Goal: Check status: Check status

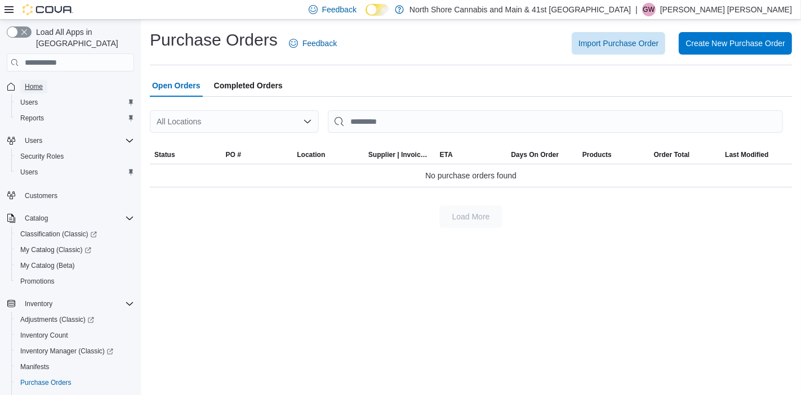
click at [26, 82] on span "Home" at bounding box center [34, 86] width 18 height 9
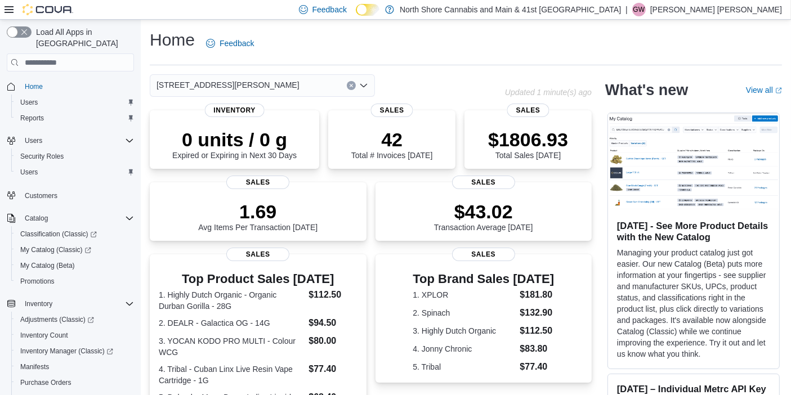
click at [309, 83] on div "[STREET_ADDRESS][PERSON_NAME]" at bounding box center [262, 85] width 225 height 23
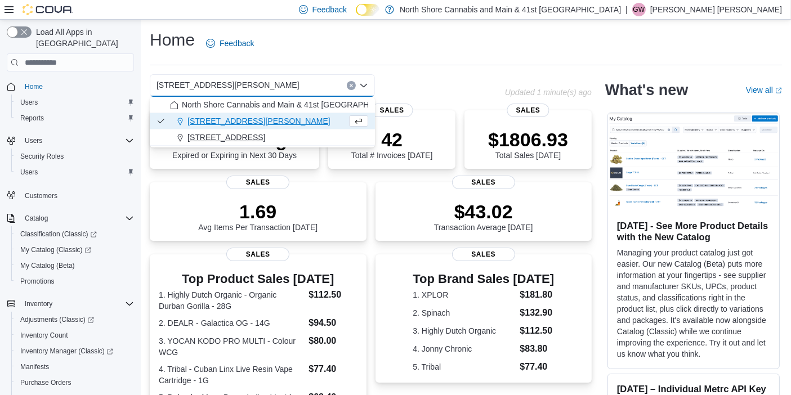
click at [278, 133] on div "[STREET_ADDRESS]" at bounding box center [269, 137] width 198 height 11
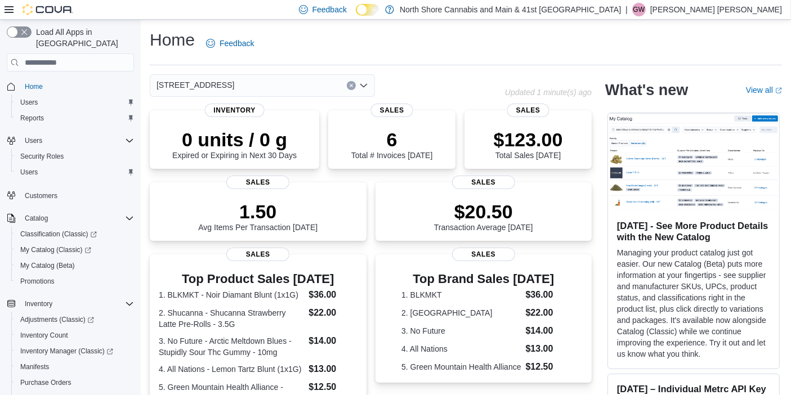
click at [351, 89] on button "Clear input" at bounding box center [351, 85] width 9 height 9
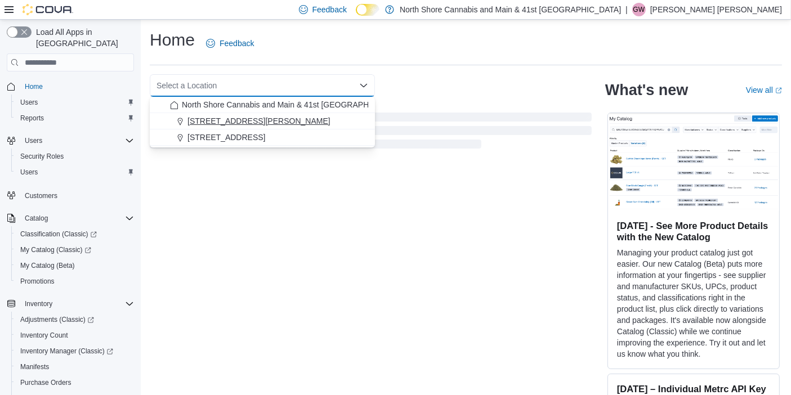
click at [289, 121] on div "[STREET_ADDRESS][PERSON_NAME]" at bounding box center [269, 120] width 198 height 11
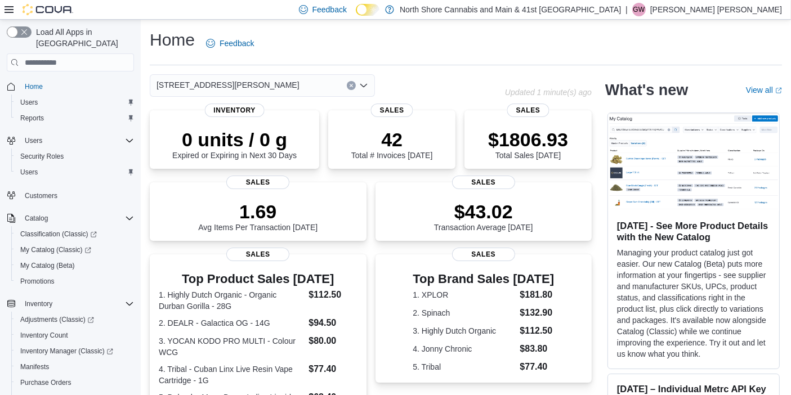
click at [289, 121] on div "0 units / 0 g Expired or Expiring in Next 30 Days Inventory" at bounding box center [235, 139] width 170 height 59
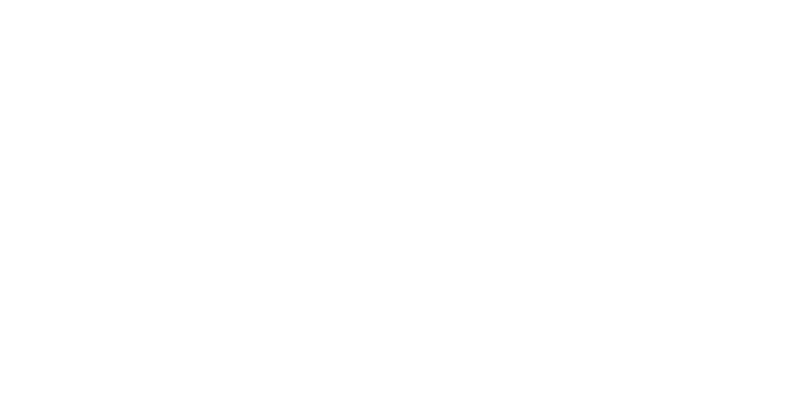
click at [528, 5] on html at bounding box center [400, 2] width 801 height 5
